Goal: Navigation & Orientation: Find specific page/section

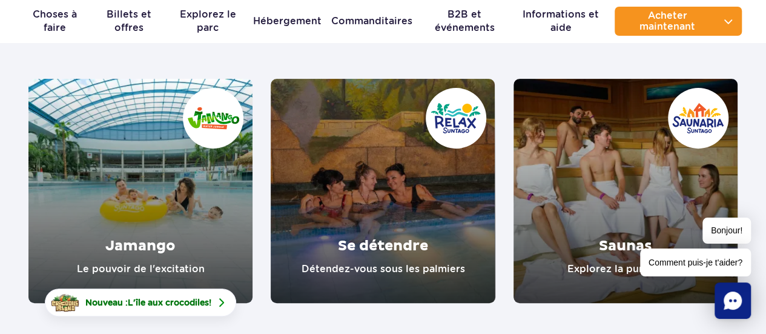
scroll to position [205, 0]
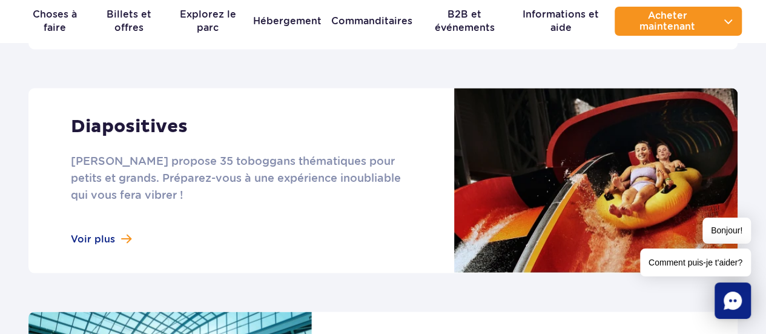
scroll to position [1028, 0]
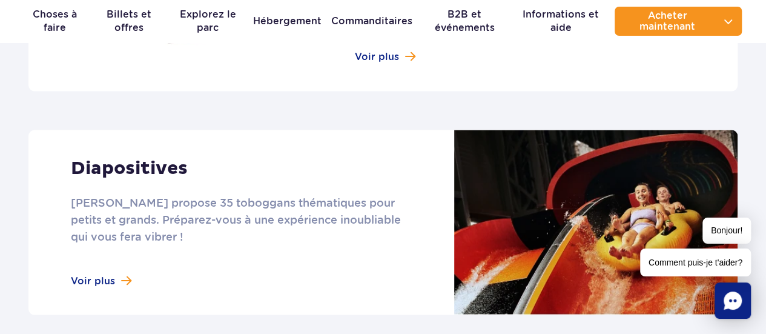
drag, startPoint x: 775, startPoint y: 22, endPoint x: 744, endPoint y: 105, distance: 88.0
click at [119, 266] on link at bounding box center [382, 222] width 709 height 185
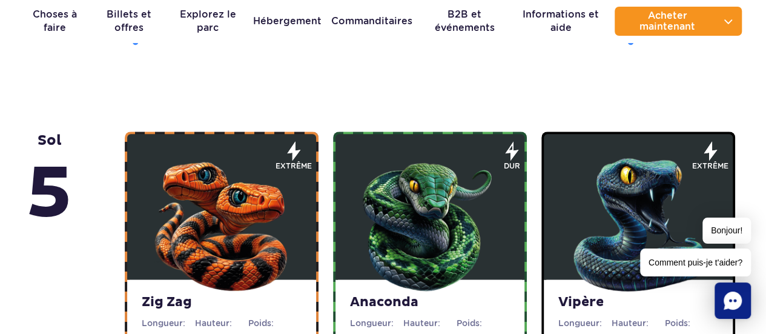
scroll to position [738, 0]
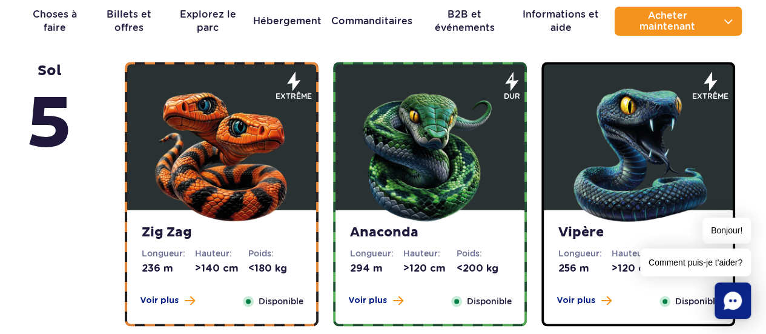
click at [239, 162] on img at bounding box center [221, 151] width 145 height 145
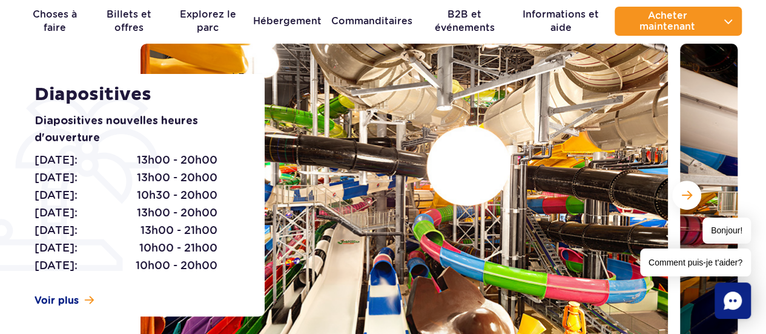
scroll to position [35, 0]
